Goal: Information Seeking & Learning: Learn about a topic

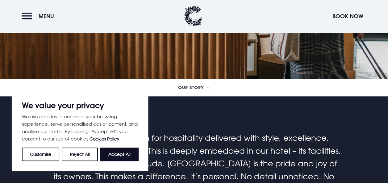
scroll to position [108, 0]
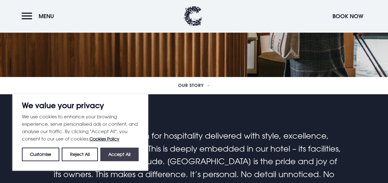
click at [121, 155] on button "Accept All" at bounding box center [119, 155] width 38 height 14
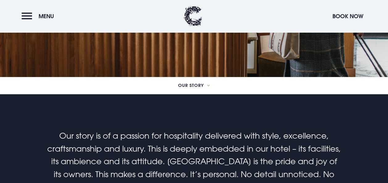
checkbox input "true"
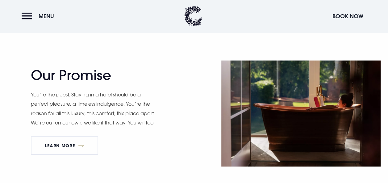
scroll to position [531, 0]
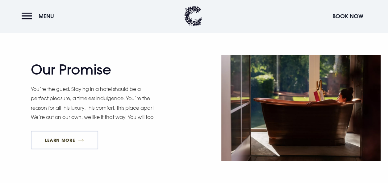
click at [49, 131] on link "Learn More" at bounding box center [64, 140] width 67 height 19
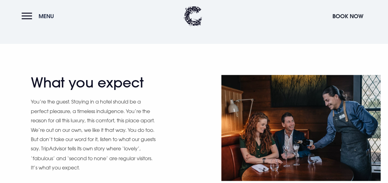
scroll to position [418, 0]
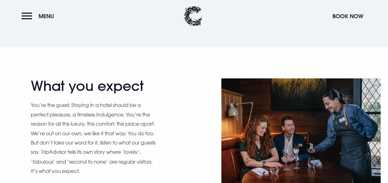
click at [33, 119] on p "You’re the guest. Staying in a hotel should be a perfect pleasure, a timeless i…" at bounding box center [94, 138] width 126 height 75
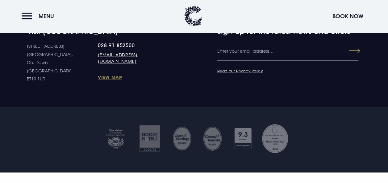
scroll to position [904, 0]
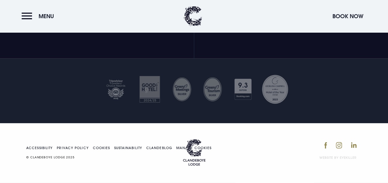
click at [11, 96] on div at bounding box center [193, 89] width 395 height 31
